Goal: Find specific page/section: Find specific page/section

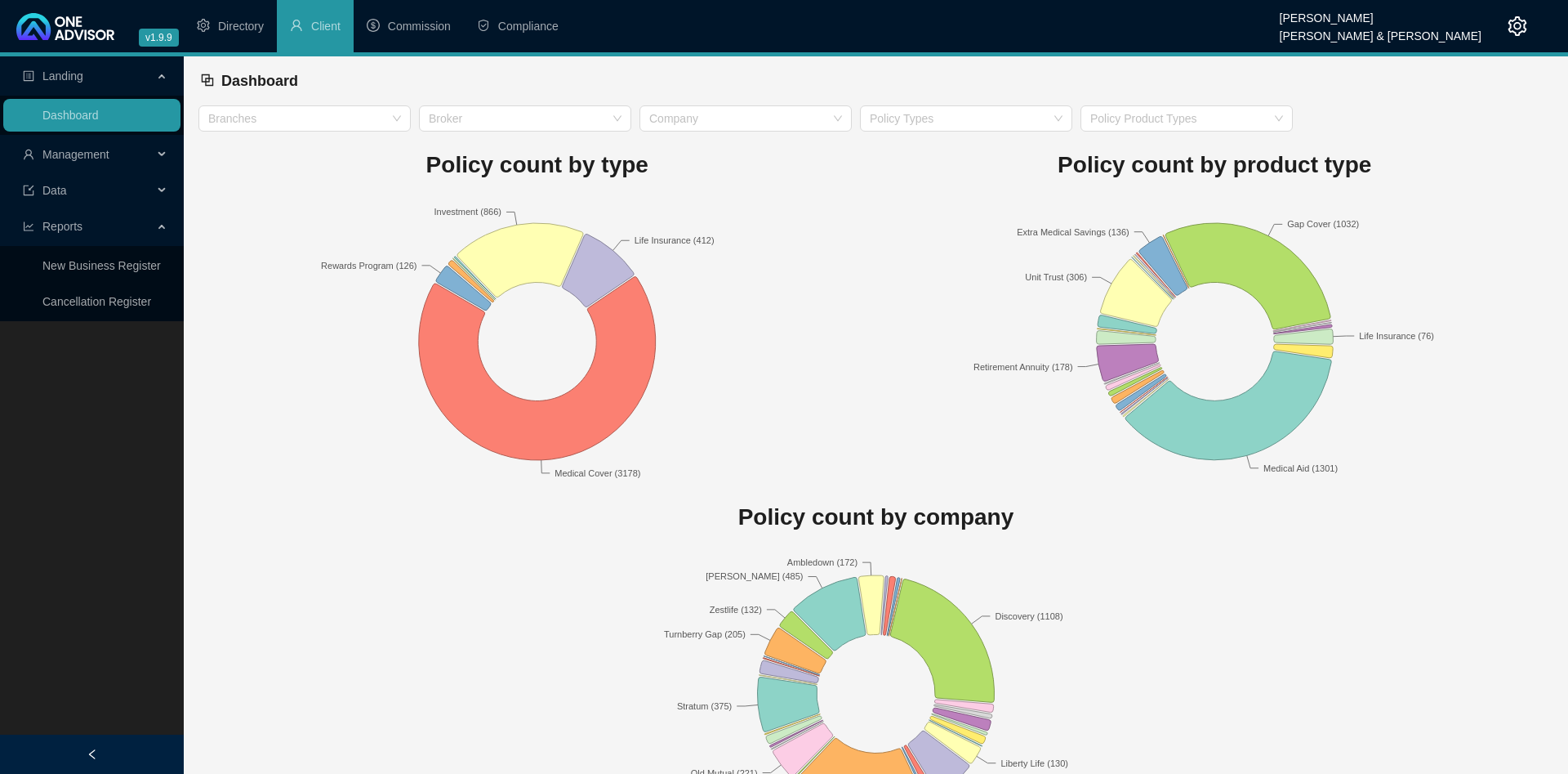
click at [84, 164] on span "Management" at bounding box center [87, 154] width 130 height 33
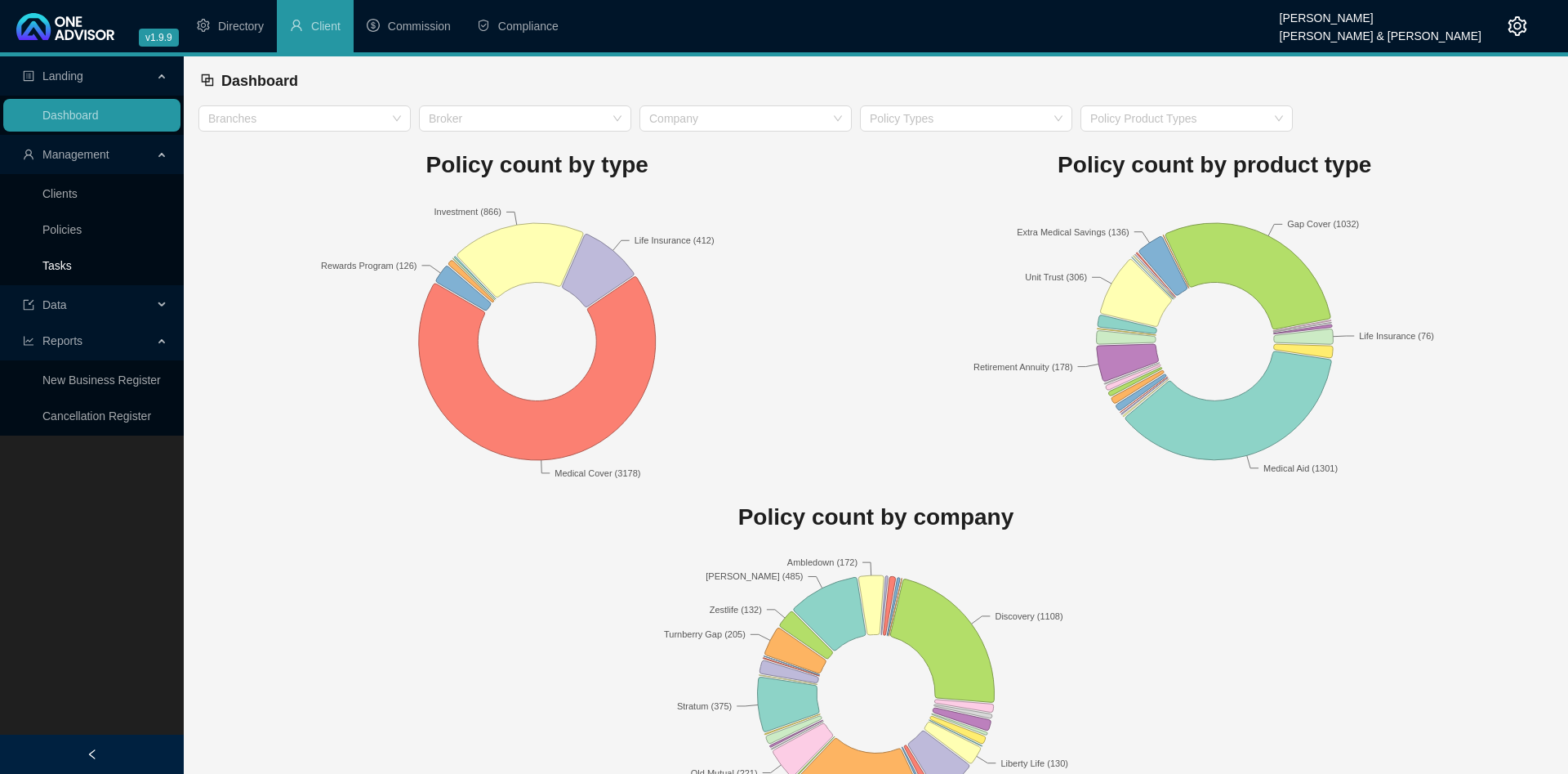
click at [72, 271] on link "Tasks" at bounding box center [57, 265] width 30 height 13
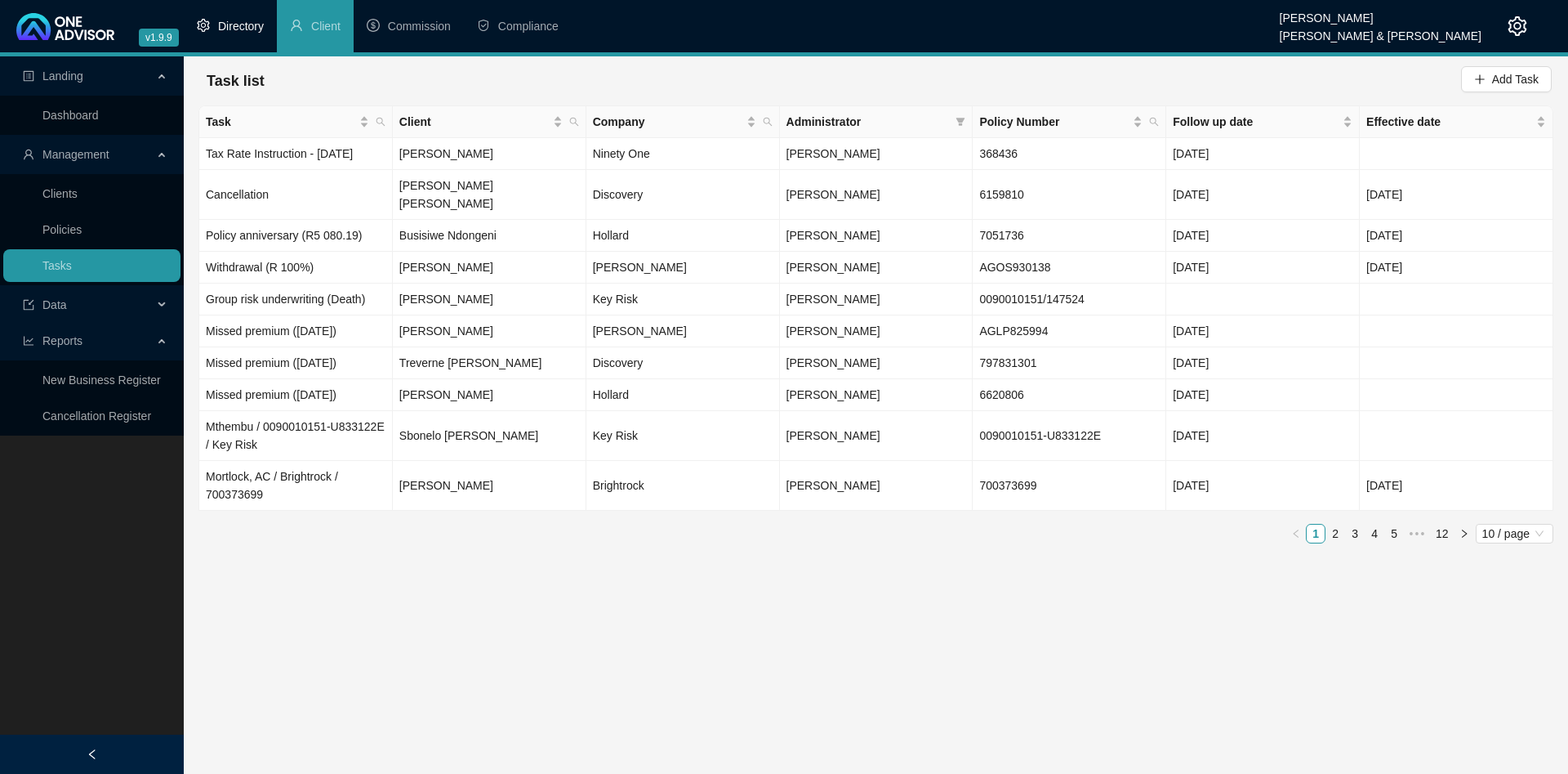
click at [241, 27] on span "Directory" at bounding box center [241, 25] width 46 height 13
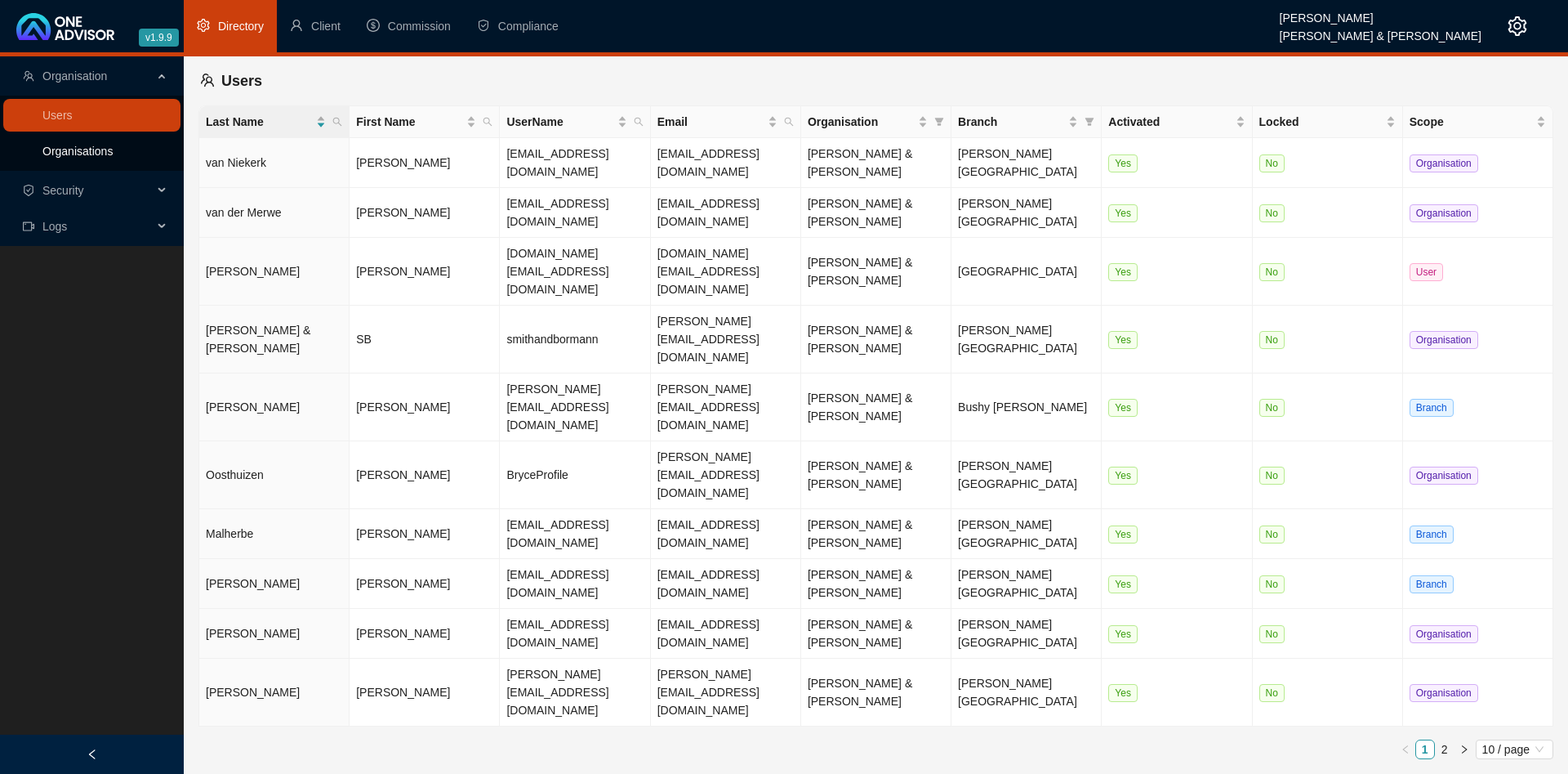
click at [113, 154] on link "Organisations" at bounding box center [77, 150] width 70 height 13
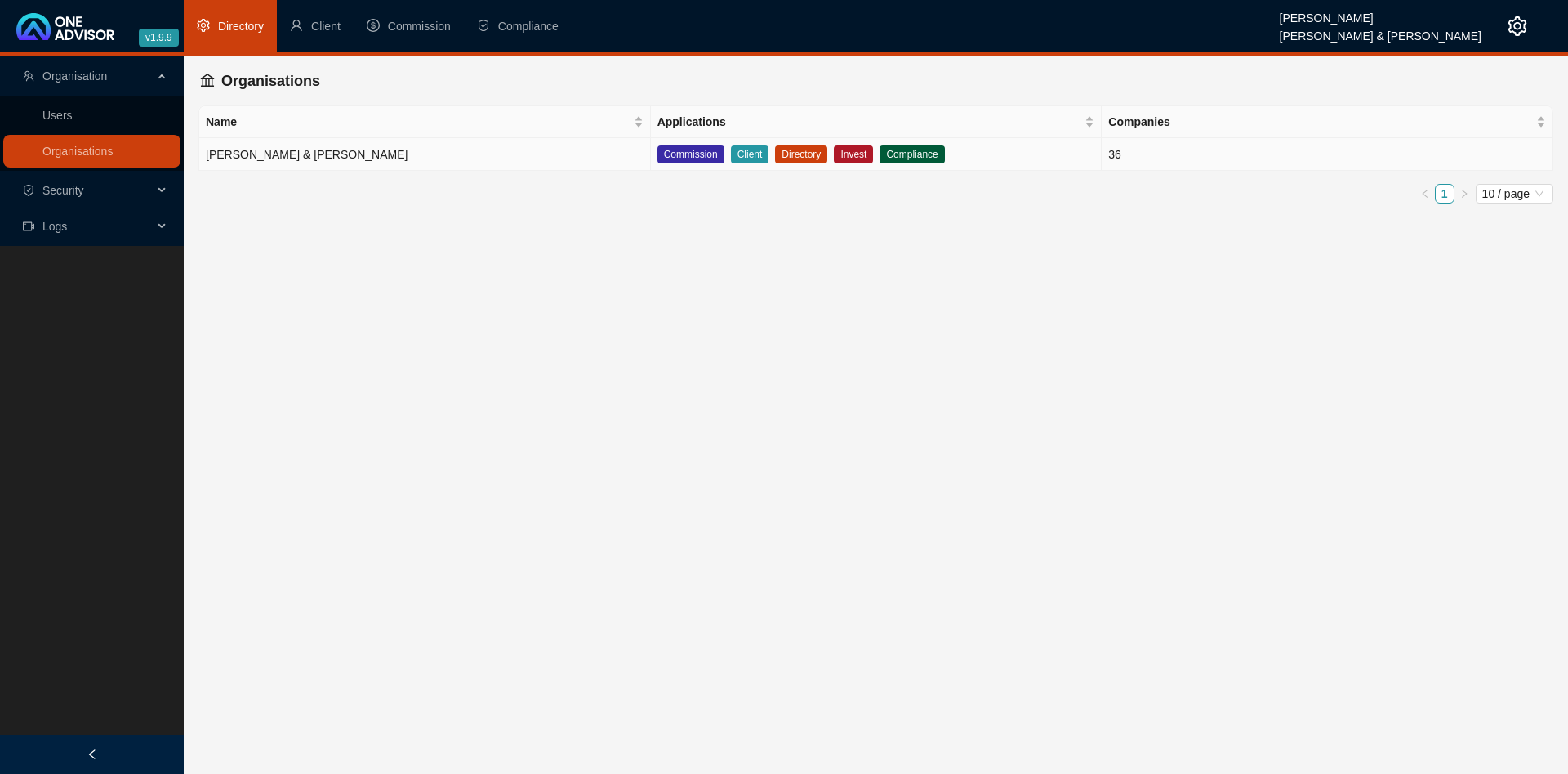
click at [437, 166] on td "[PERSON_NAME] & [PERSON_NAME]" at bounding box center [425, 154] width 451 height 33
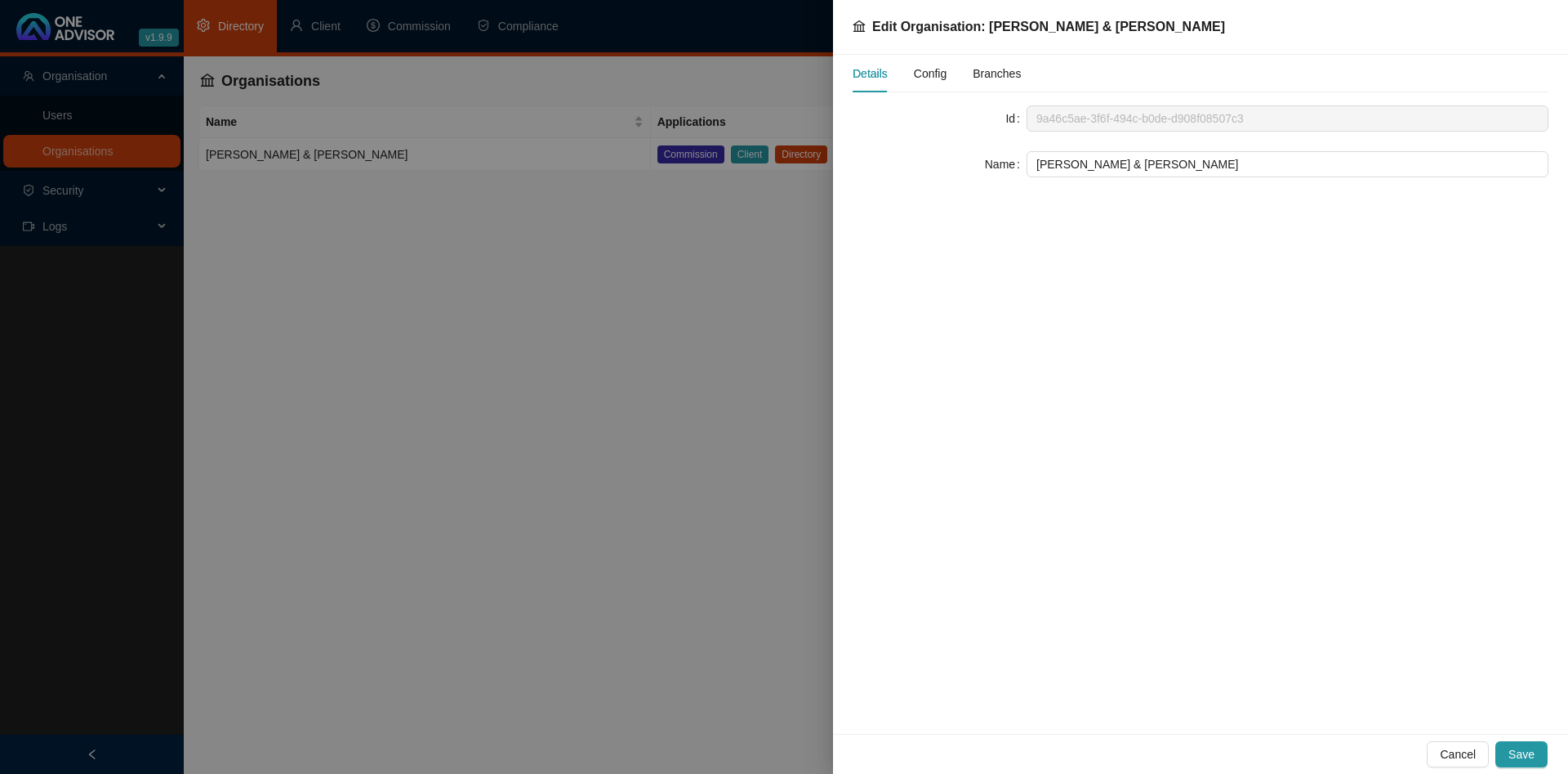
click at [933, 77] on span "Config" at bounding box center [930, 73] width 33 height 11
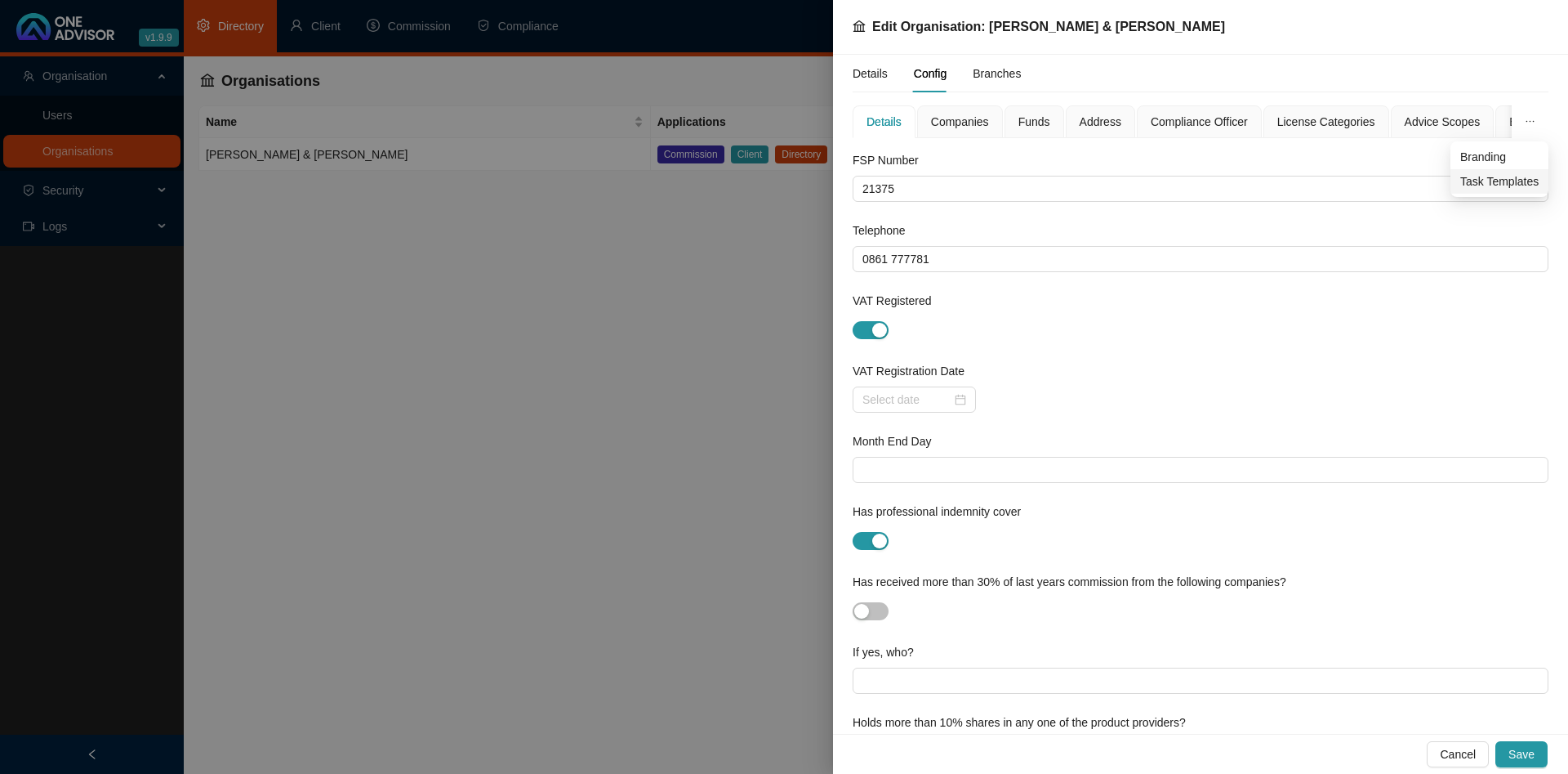
click at [1504, 180] on span "Task Templates" at bounding box center [1499, 181] width 78 height 18
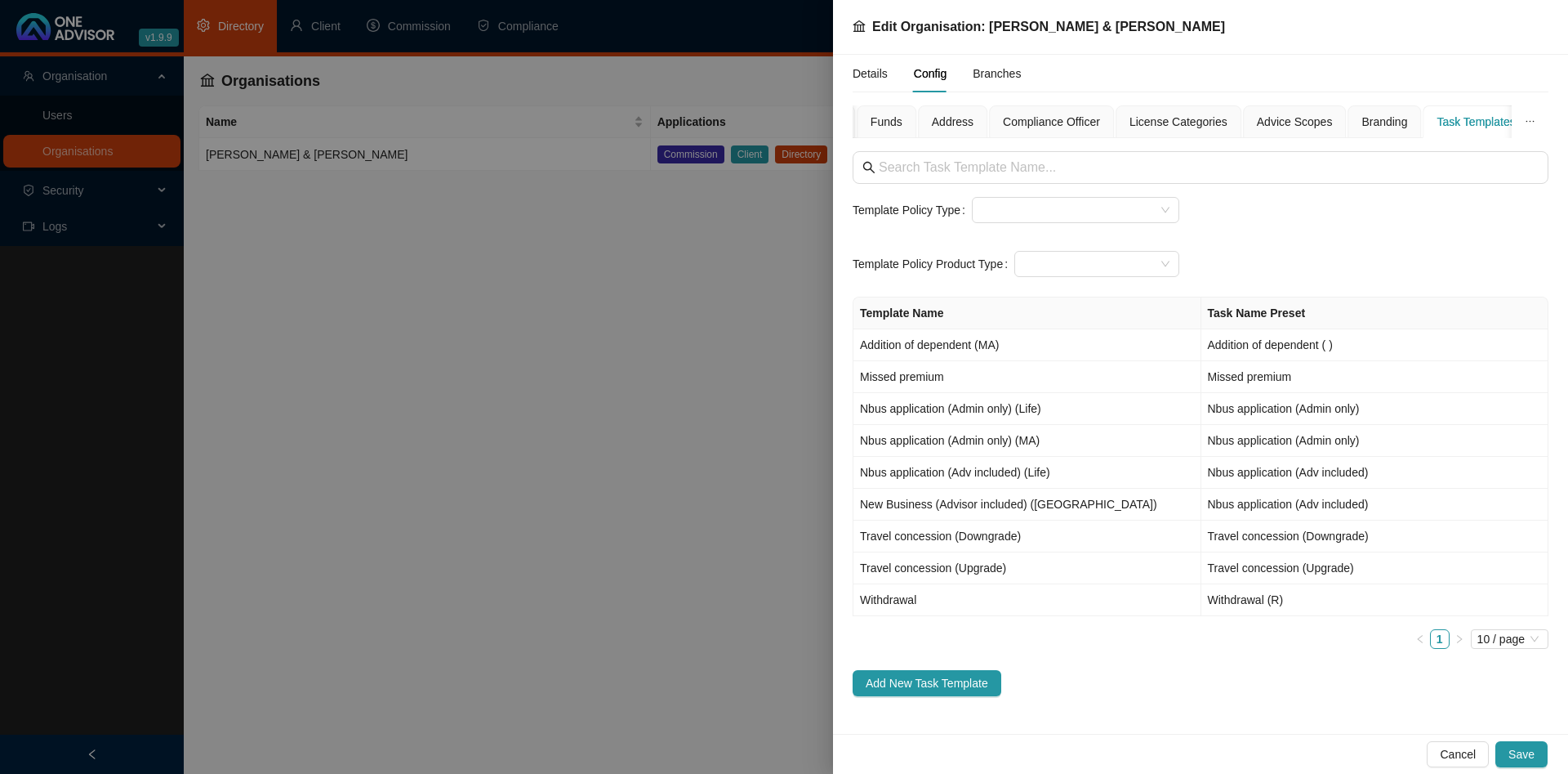
click at [522, 334] on div at bounding box center [784, 387] width 1568 height 774
